Goal: Task Accomplishment & Management: Manage account settings

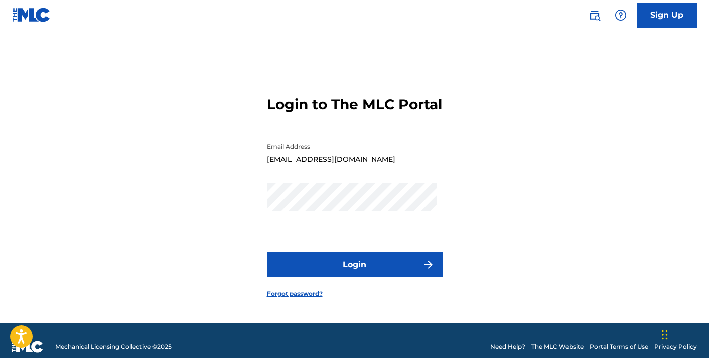
click at [391, 259] on form "Login to The MLC Portal Email Address [EMAIL_ADDRESS][DOMAIN_NAME] Password Log…" at bounding box center [355, 189] width 176 height 268
click at [392, 266] on button "Login" at bounding box center [355, 264] width 176 height 25
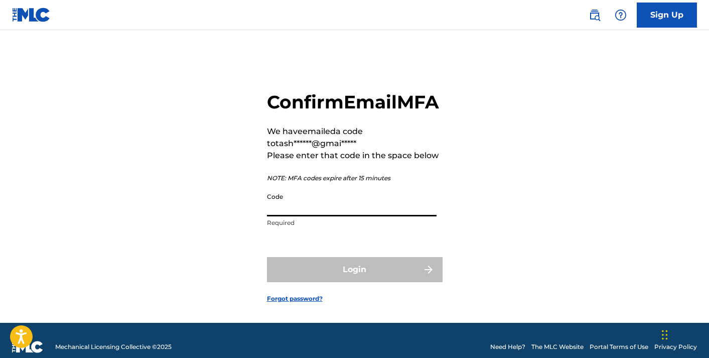
click at [330, 216] on input "Code" at bounding box center [352, 202] width 170 height 29
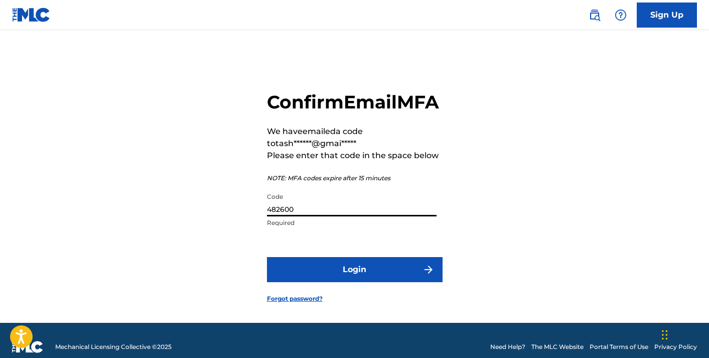
type input "482600"
click at [267, 257] on button "Login" at bounding box center [355, 269] width 176 height 25
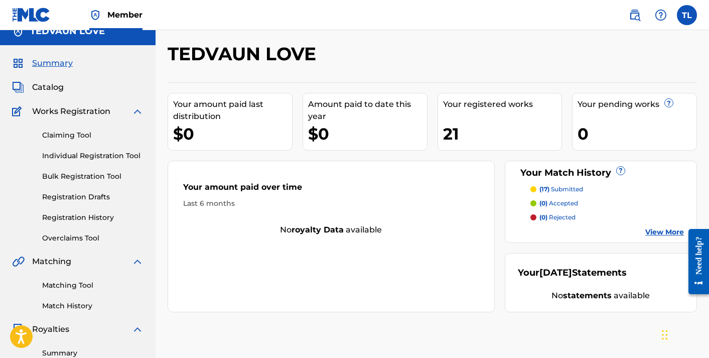
scroll to position [22, 0]
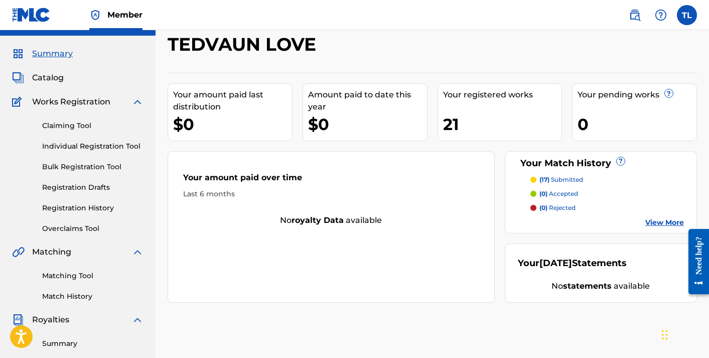
click at [574, 192] on p "(0) accepted" at bounding box center [559, 193] width 39 height 9
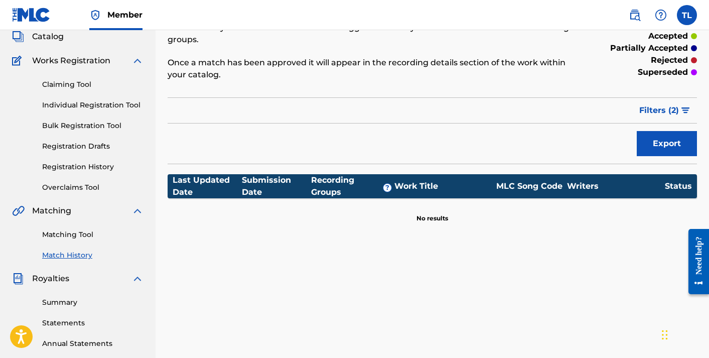
scroll to position [39, 0]
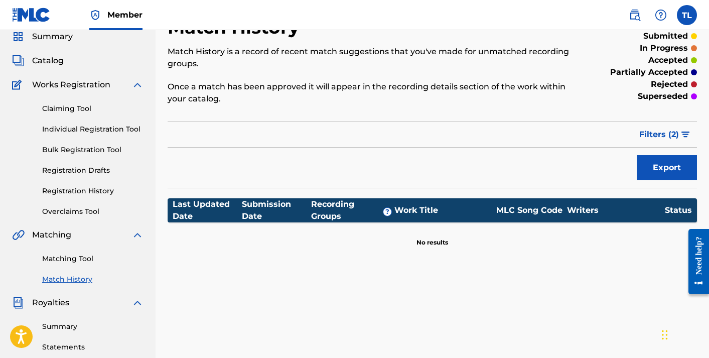
click at [675, 135] on span "Filters ( 2 )" at bounding box center [660, 135] width 40 height 12
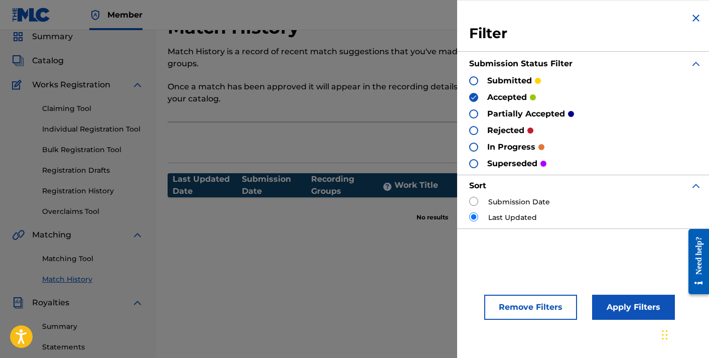
click at [520, 202] on label "Submission Date" at bounding box center [520, 202] width 62 height 11
drag, startPoint x: 472, startPoint y: 199, endPoint x: 492, endPoint y: 215, distance: 25.7
click at [472, 199] on input "radio" at bounding box center [473, 201] width 9 height 9
radio input "true"
click at [612, 316] on button "Apply Filters" at bounding box center [633, 307] width 83 height 25
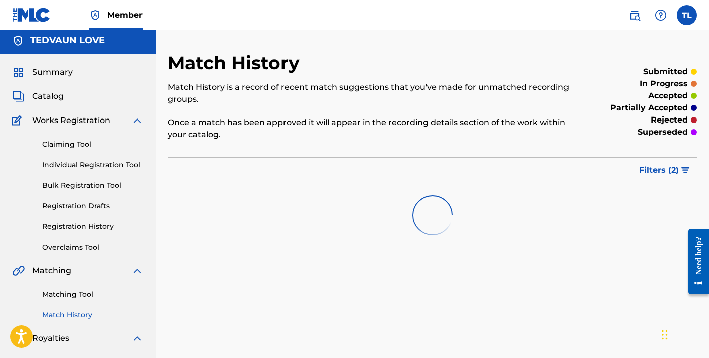
scroll to position [0, 0]
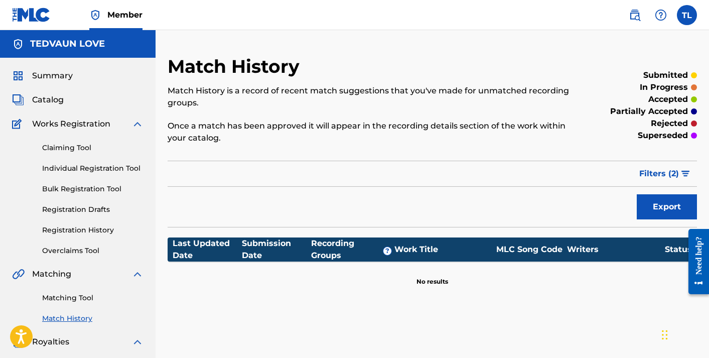
drag, startPoint x: 56, startPoint y: 109, endPoint x: 51, endPoint y: 101, distance: 9.5
click at [55, 108] on div "Summary Catalog Works Registration Claiming Tool Individual Registration Tool B…" at bounding box center [78, 316] width 156 height 517
click at [49, 97] on span "Catalog" at bounding box center [48, 100] width 32 height 12
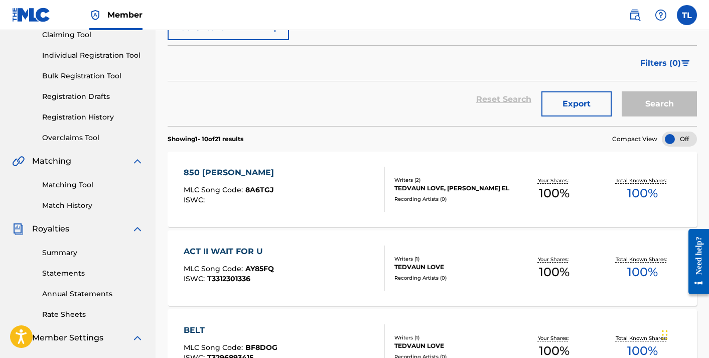
scroll to position [176, 0]
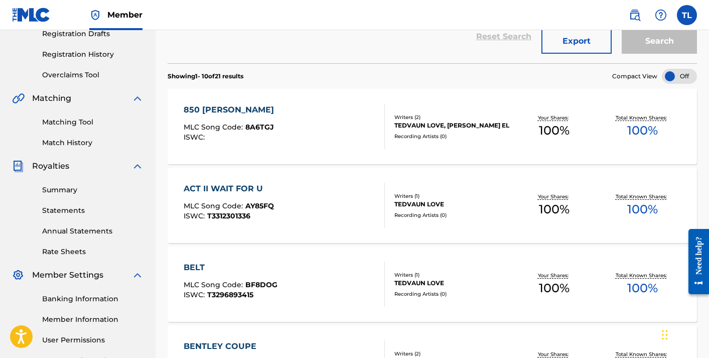
click at [429, 139] on div "Recording Artists ( 0 )" at bounding box center [453, 137] width 116 height 8
